Goal: Find specific page/section: Find specific page/section

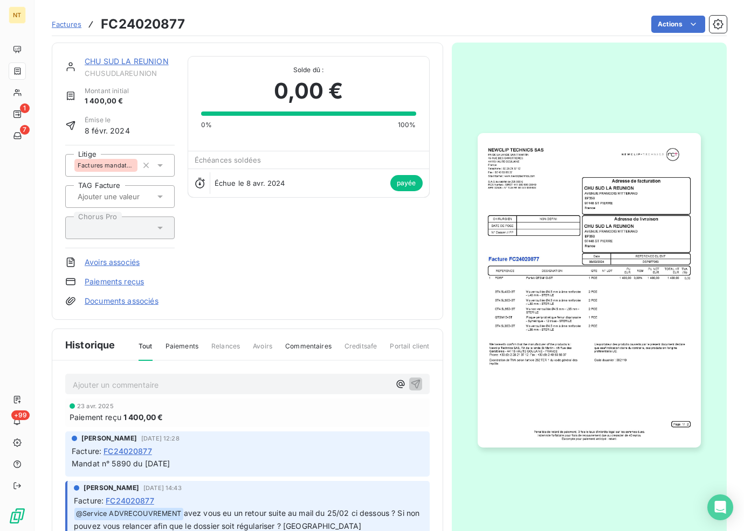
scroll to position [1, 0]
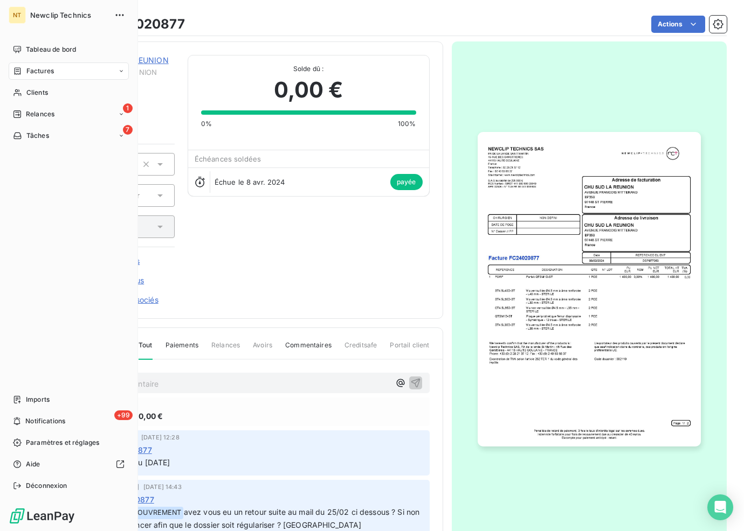
click at [52, 71] on span "Factures" at bounding box center [39, 71] width 27 height 10
click at [24, 69] on div "Factures" at bounding box center [33, 71] width 41 height 10
click at [43, 72] on span "Factures" at bounding box center [39, 71] width 27 height 10
click at [56, 97] on div "Factures" at bounding box center [75, 92] width 107 height 17
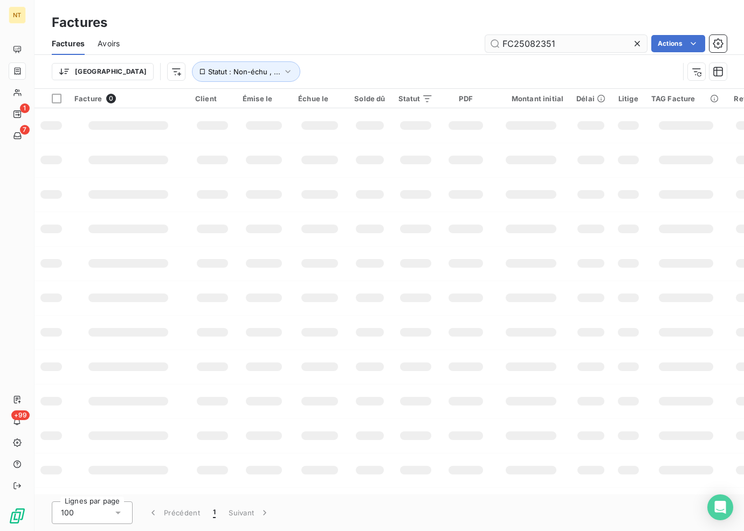
click at [583, 52] on input "FC25082351" at bounding box center [566, 43] width 162 height 17
type input "FC25073252"
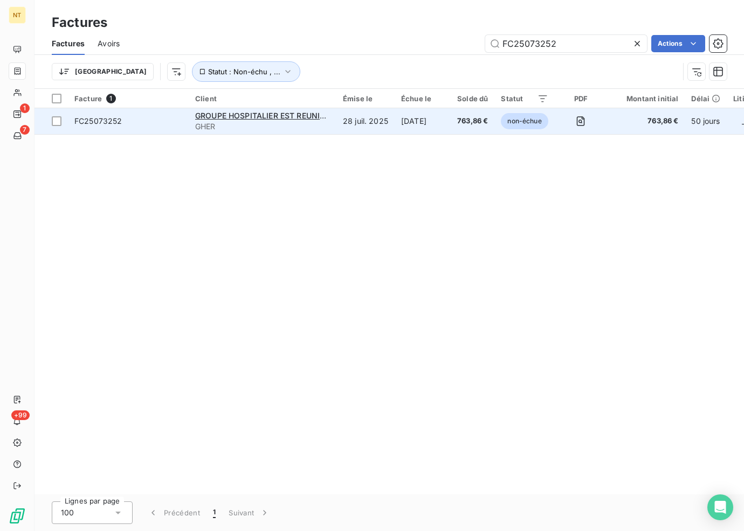
click at [346, 125] on td "28 juil. 2025" at bounding box center [365, 121] width 58 height 26
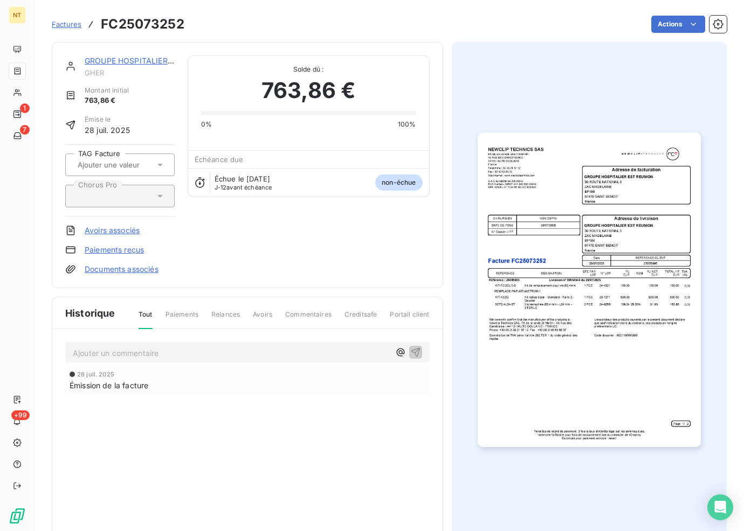
click at [198, 349] on p "Ajouter un commentaire ﻿" at bounding box center [231, 353] width 317 height 13
click at [321, 247] on div "GROUPE HOSPITALIER EST REUNION GHER Montant initial 763,86 € Émise le [DATE] TA…" at bounding box center [247, 165] width 364 height 219
click at [246, 259] on div "GROUPE HOSPITALIER EST REUNION GHER Montant initial 763,86 € Émise le [DATE] TA…" at bounding box center [247, 165] width 364 height 219
click at [116, 351] on span "AVOIR TOTAL CAR ERREUR DE PARAMETRAGE SYLOB" at bounding box center [172, 352] width 199 height 9
click at [123, 351] on span "AVOIR TOTAL CAR ERREUR DE PARAMETRAGE SYLOB" at bounding box center [172, 352] width 199 height 9
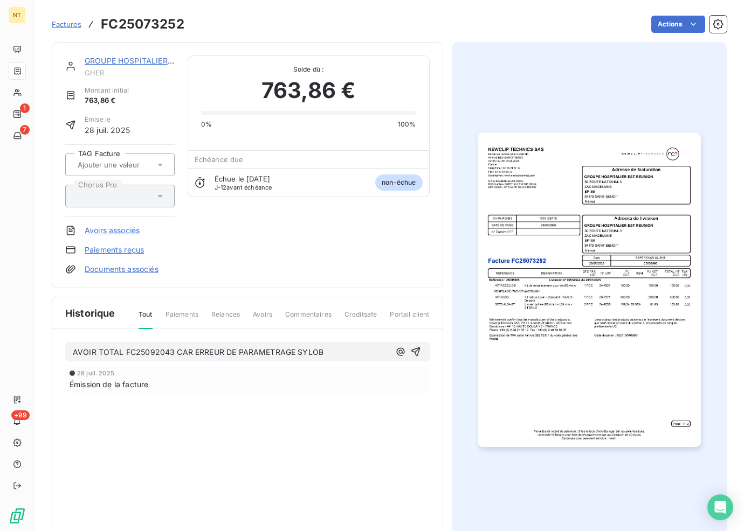
click at [343, 353] on p "AVOIR TOTAL FC25092043 CAR ERREUR DE PARAMETRAGE SYLOB" at bounding box center [231, 353] width 317 height 12
click at [386, 351] on div "AVOIR TOTAL FC25092043 CAR ERREUR DE PARAMETRAGE SYLOB REFACTURE VIA" at bounding box center [247, 351] width 349 height 13
click at [383, 355] on span "AVOIR TOTAL FC25092043 CAR ERREUR DE PARAMETRAGE SYLOB REFACTURE VIA" at bounding box center [229, 352] width 312 height 9
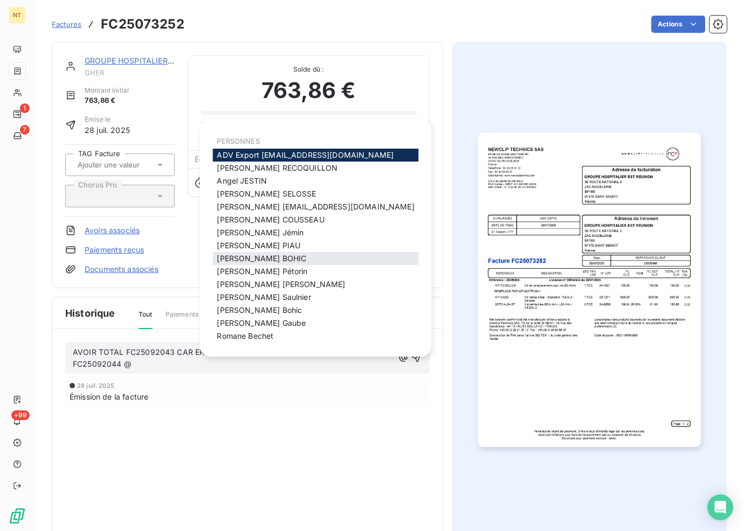
click at [255, 255] on span "[PERSON_NAME]" at bounding box center [261, 258] width 89 height 9
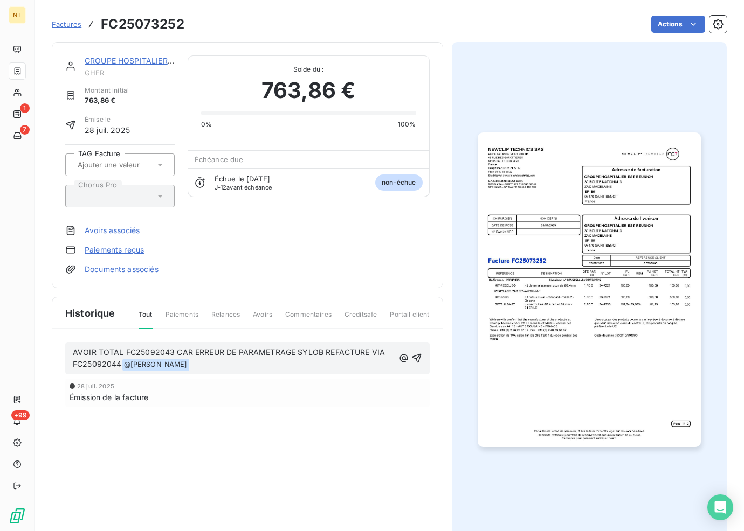
drag, startPoint x: 416, startPoint y: 360, endPoint x: 411, endPoint y: 364, distance: 6.5
click at [416, 360] on icon "button" at bounding box center [416, 358] width 11 height 11
